Goal: Task Accomplishment & Management: Manage account settings

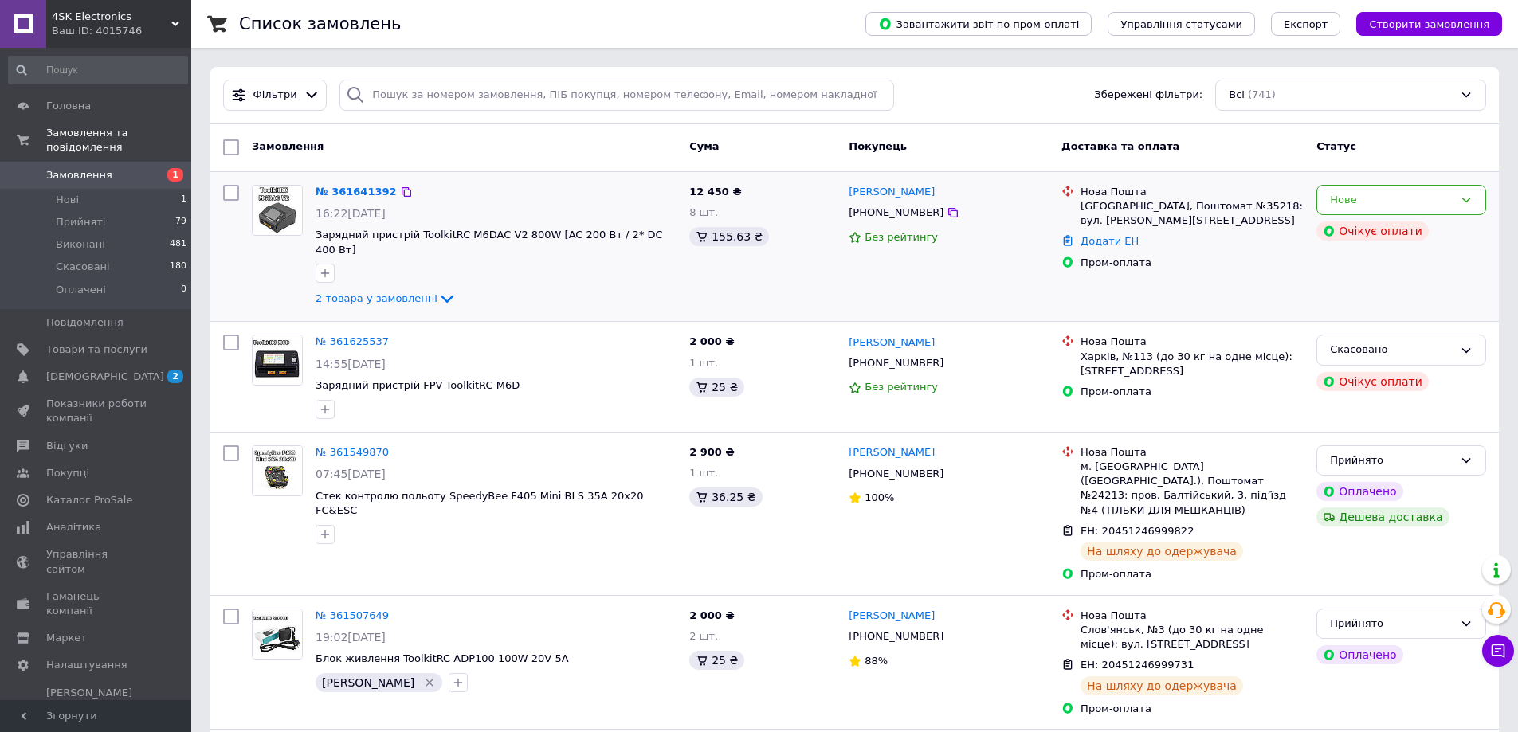
click at [438, 289] on icon at bounding box center [447, 298] width 19 height 19
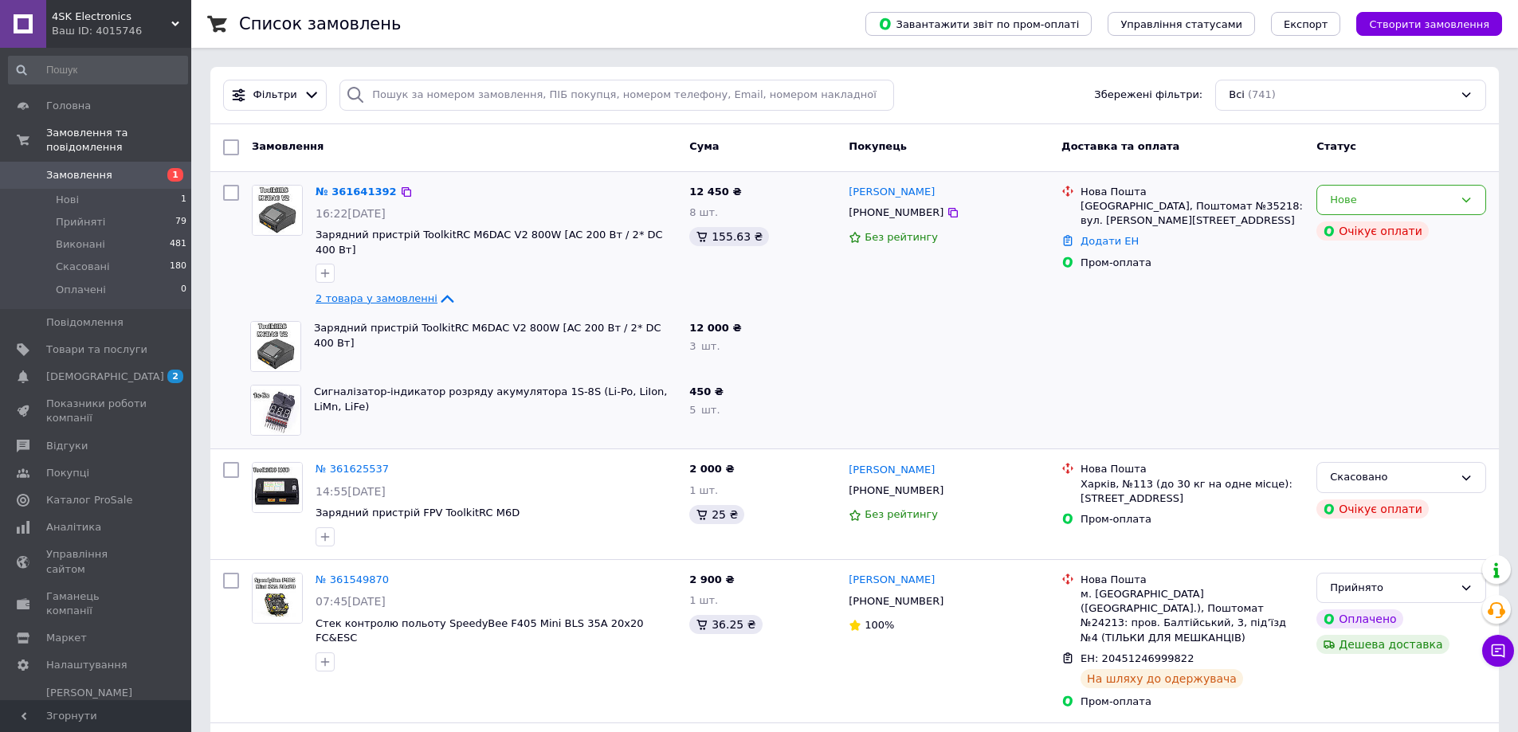
click at [954, 339] on div at bounding box center [948, 347] width 213 height 64
click at [438, 289] on icon at bounding box center [447, 298] width 19 height 19
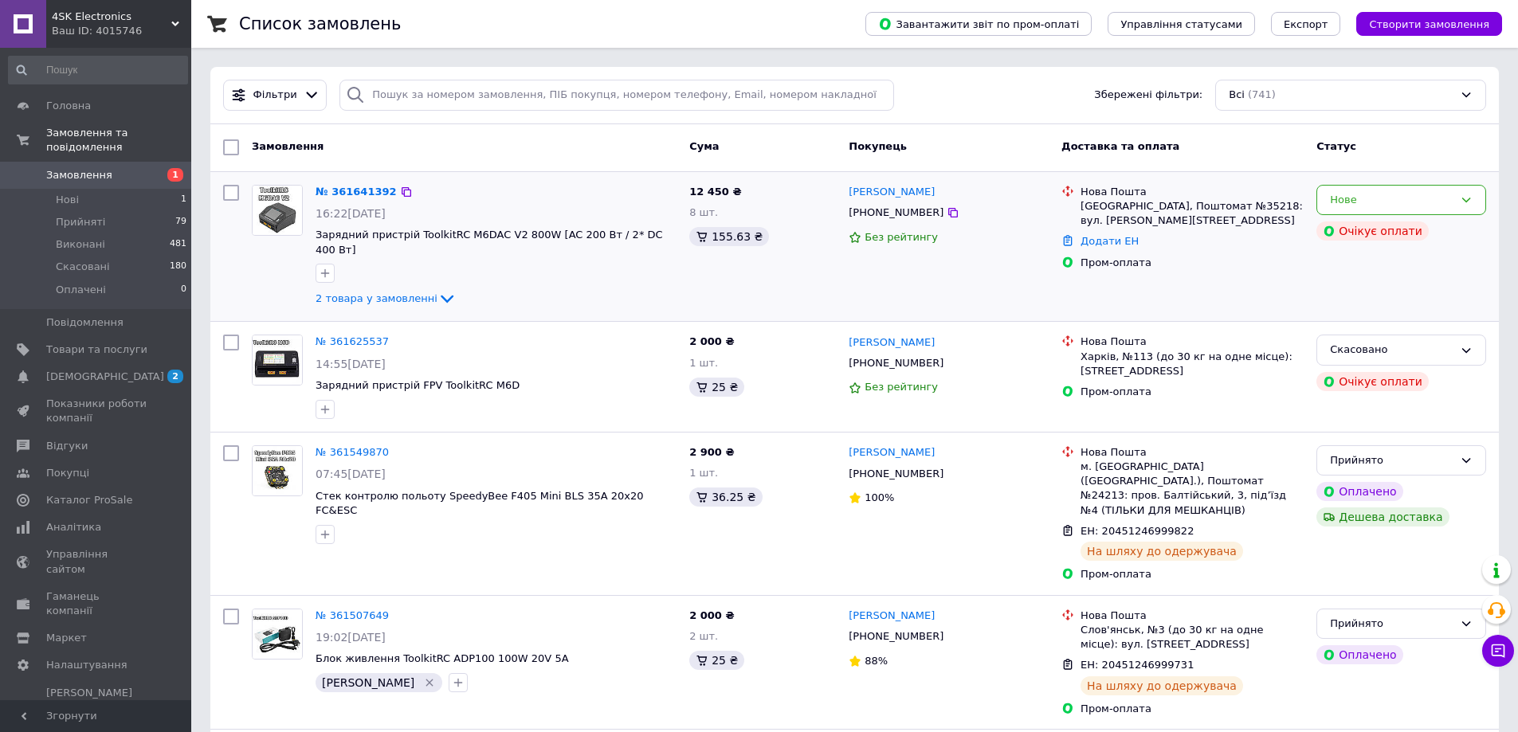
drag, startPoint x: 426, startPoint y: 282, endPoint x: 463, endPoint y: 281, distance: 36.7
click at [438, 289] on icon at bounding box center [447, 298] width 19 height 19
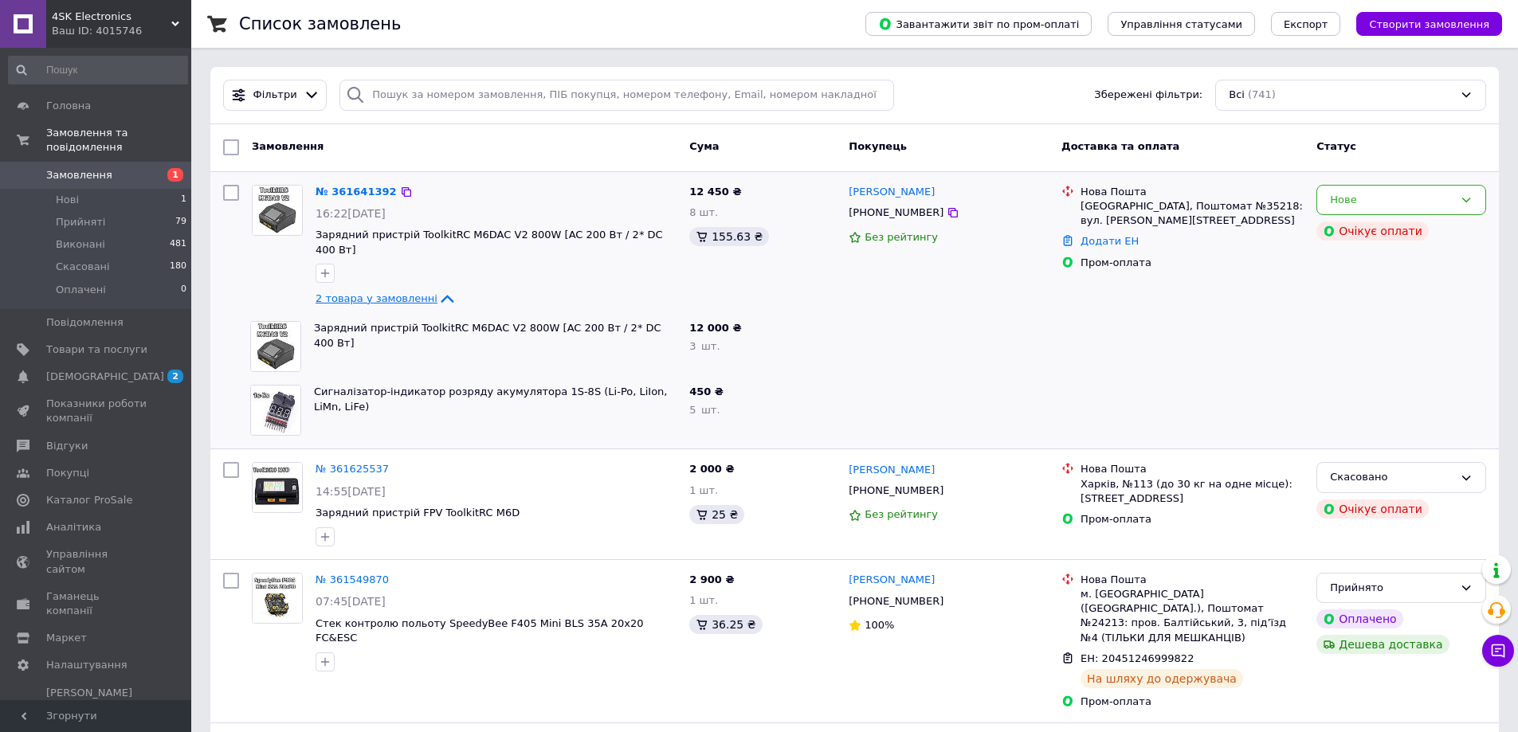
click at [438, 289] on icon at bounding box center [447, 298] width 19 height 19
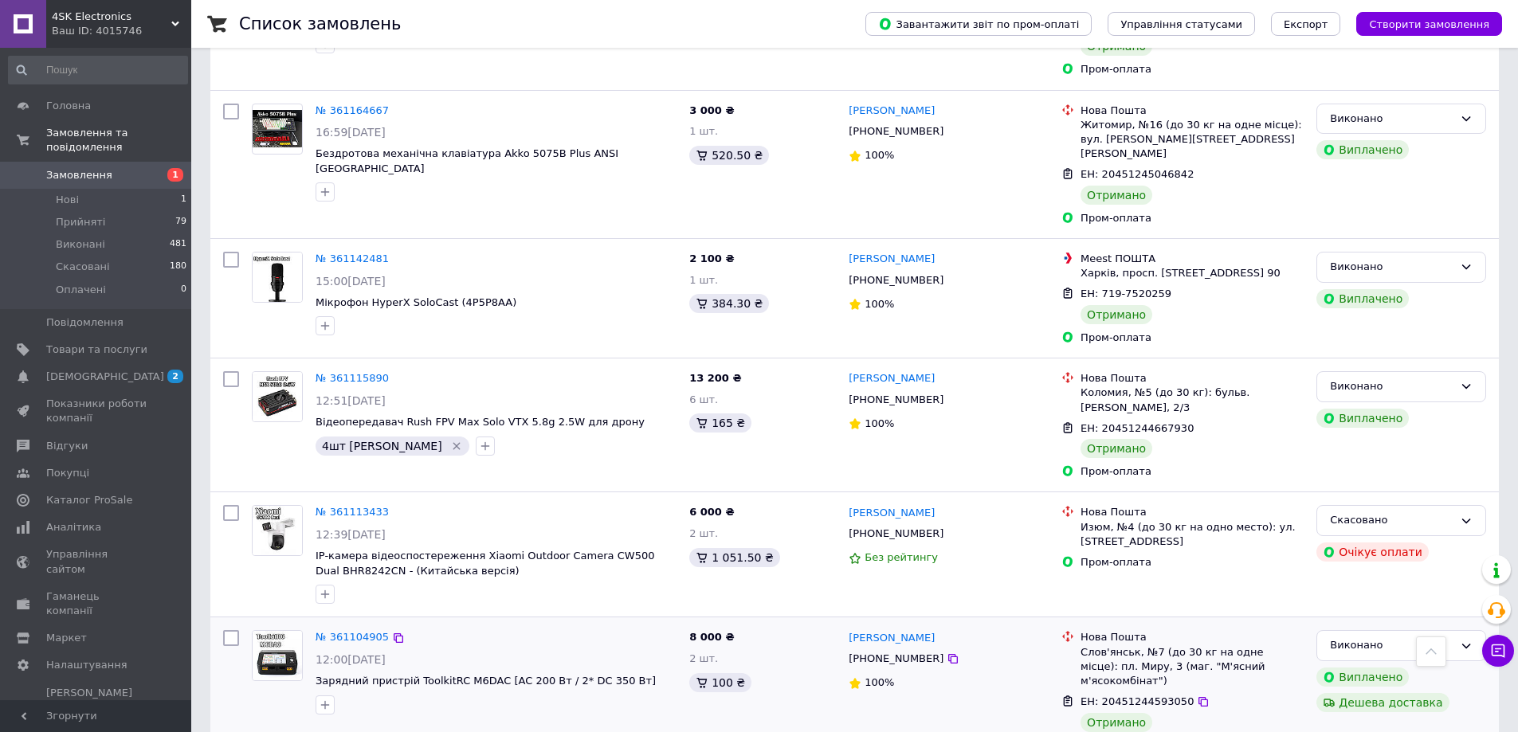
scroll to position [2710, 0]
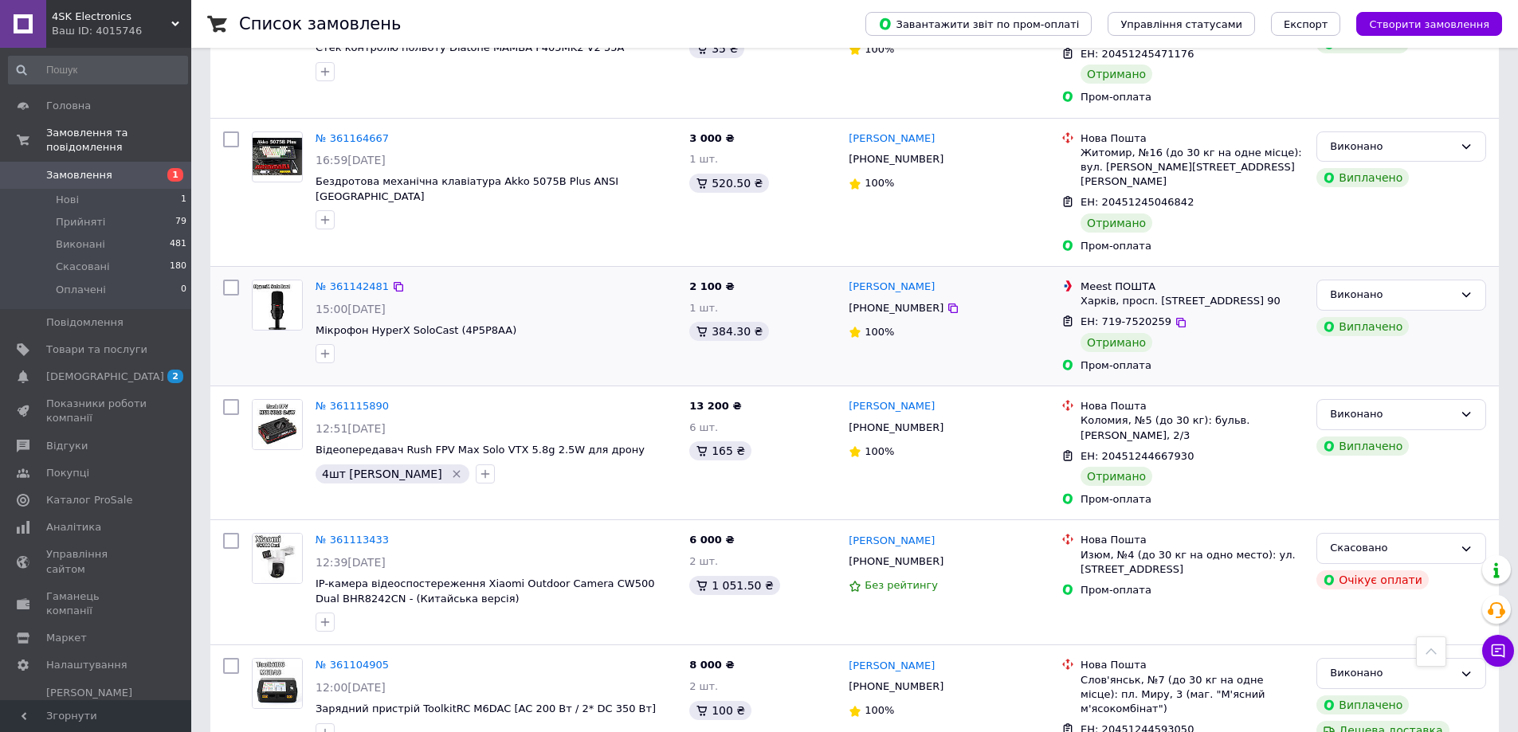
click at [994, 325] on div "100%" at bounding box center [949, 332] width 200 height 15
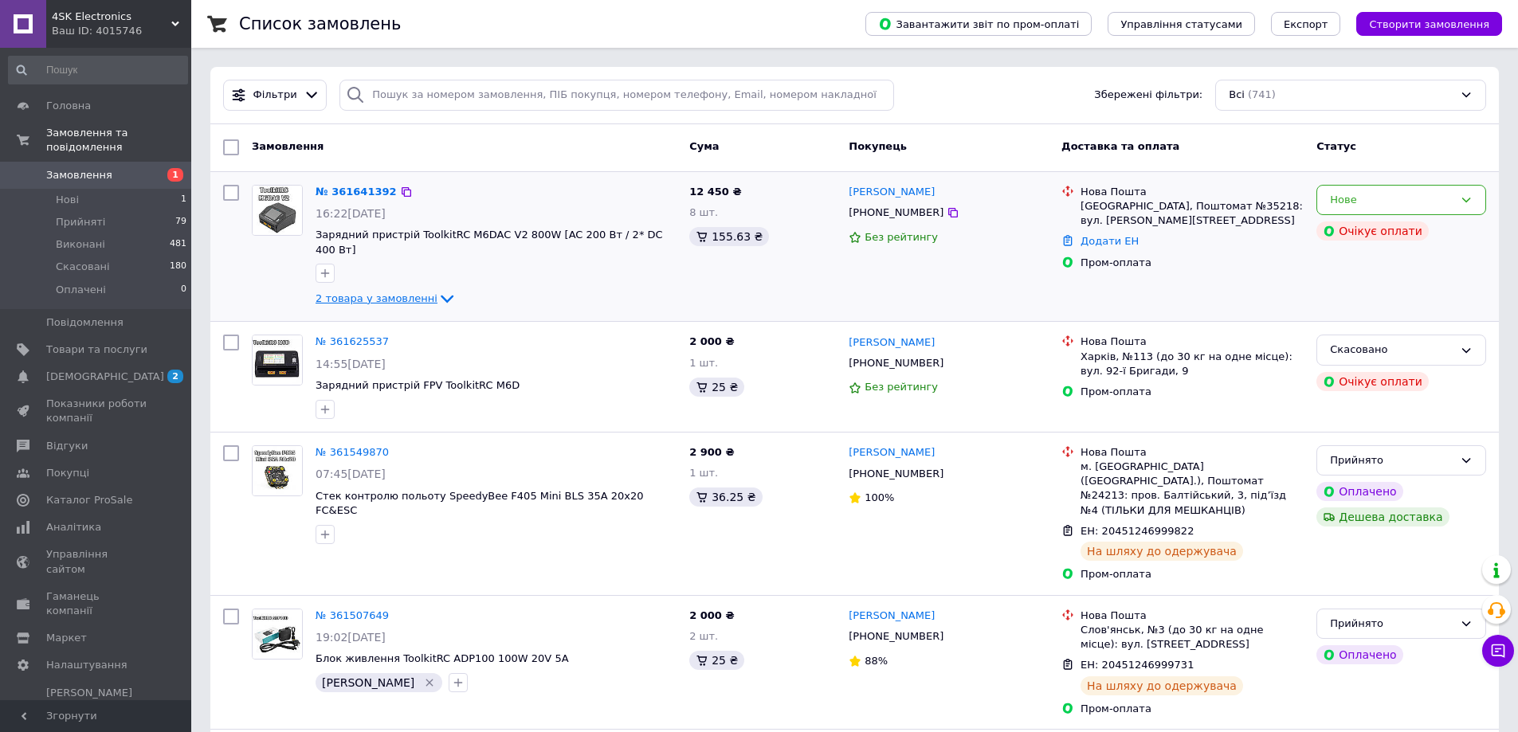
click at [441, 296] on icon at bounding box center [447, 300] width 13 height 8
click at [438, 289] on icon at bounding box center [447, 298] width 19 height 19
